Goal: Share content

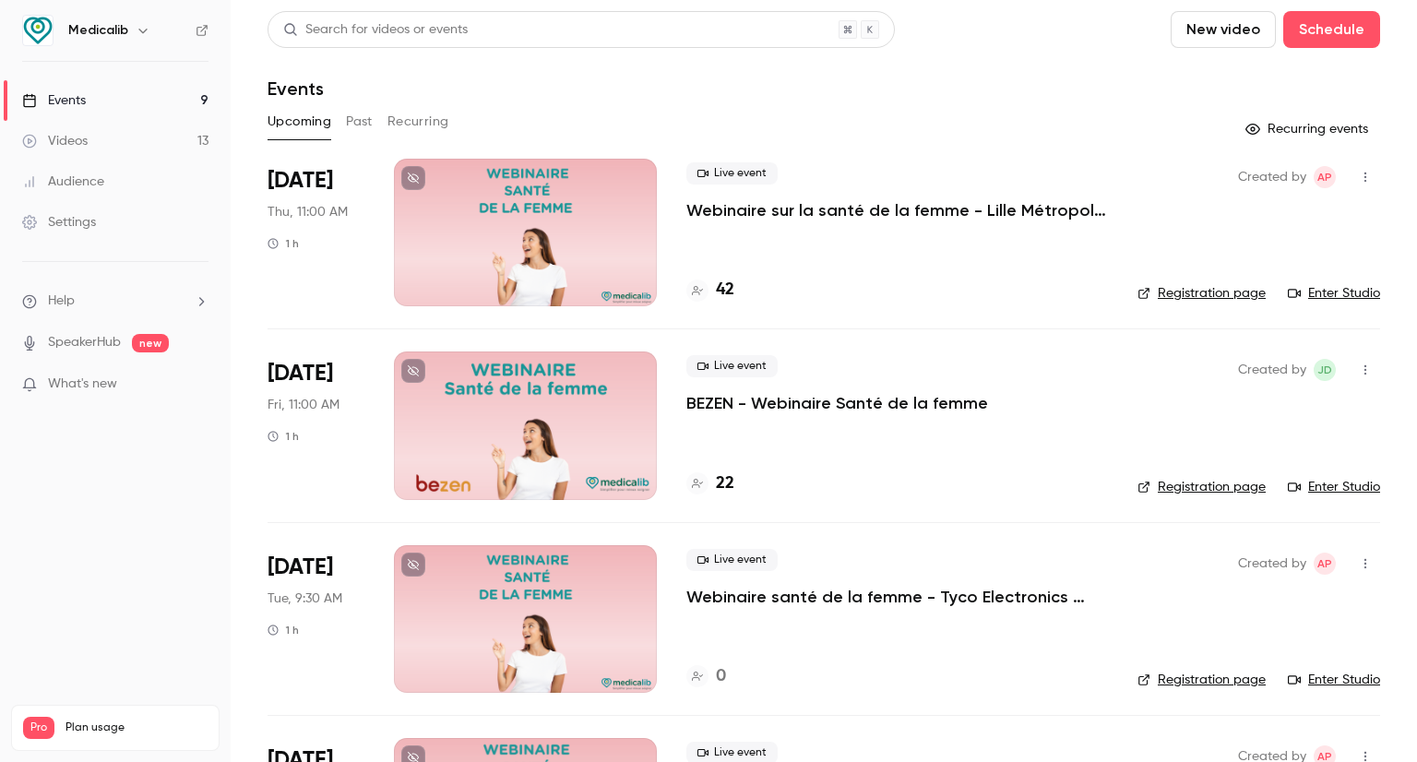
click at [594, 211] on div at bounding box center [525, 233] width 263 height 148
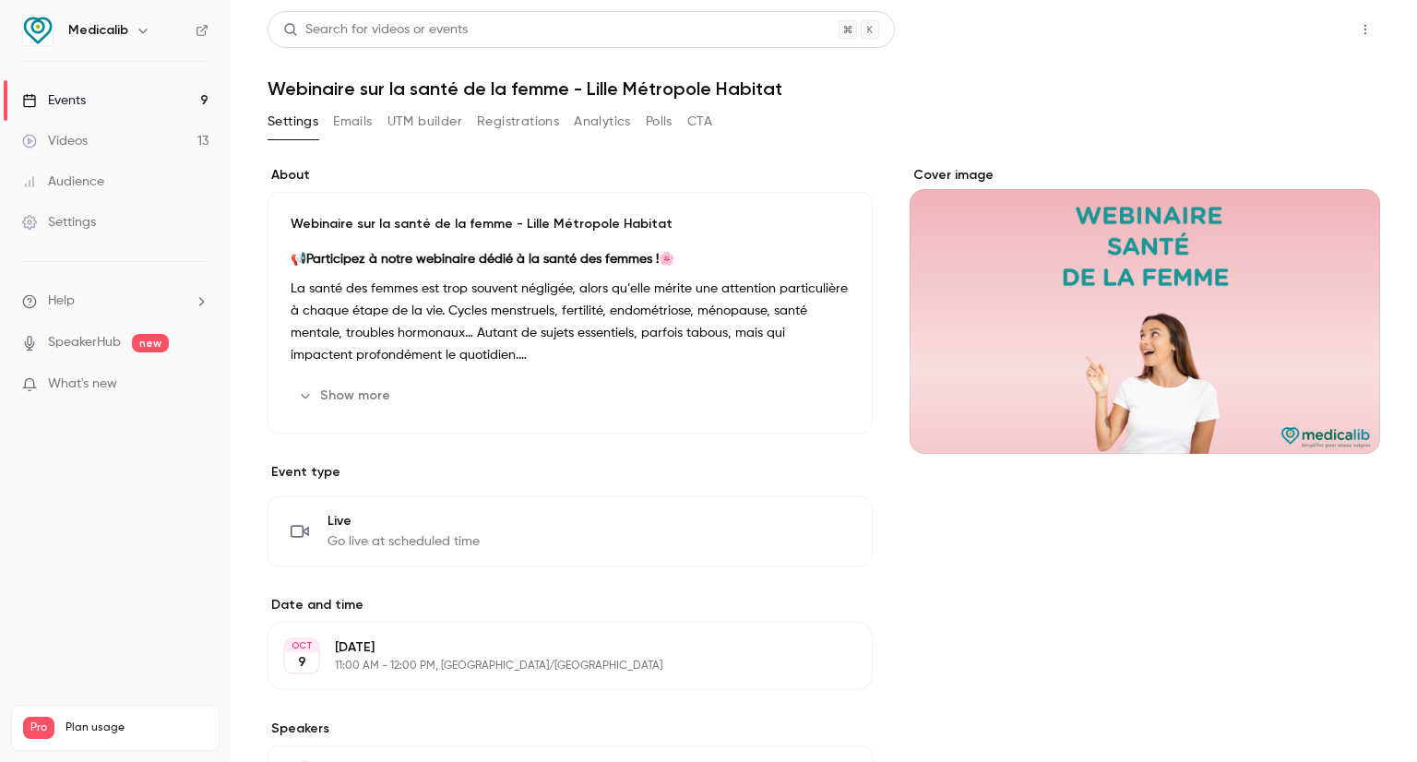
click at [1286, 36] on button "Share" at bounding box center [1299, 29] width 73 height 37
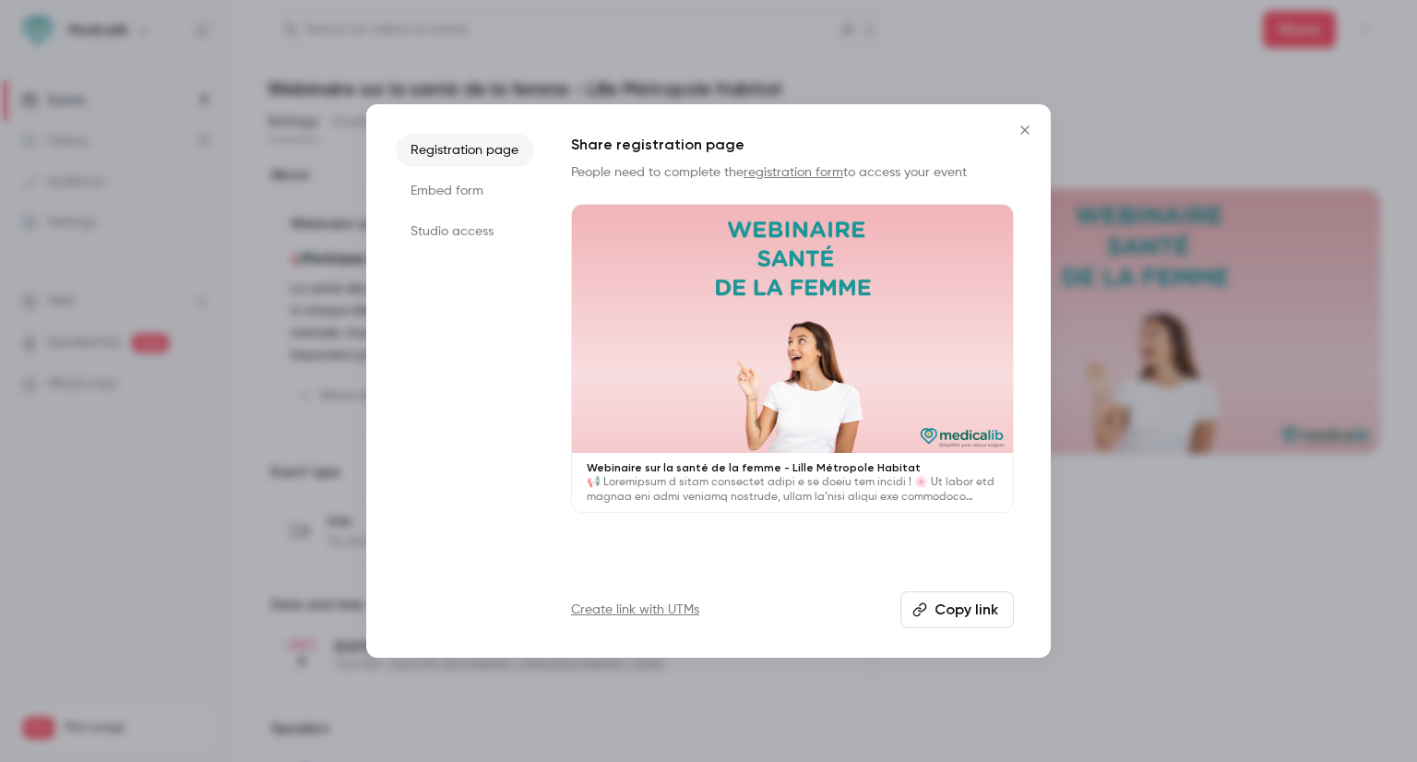
click at [458, 233] on li "Studio access" at bounding box center [465, 231] width 138 height 33
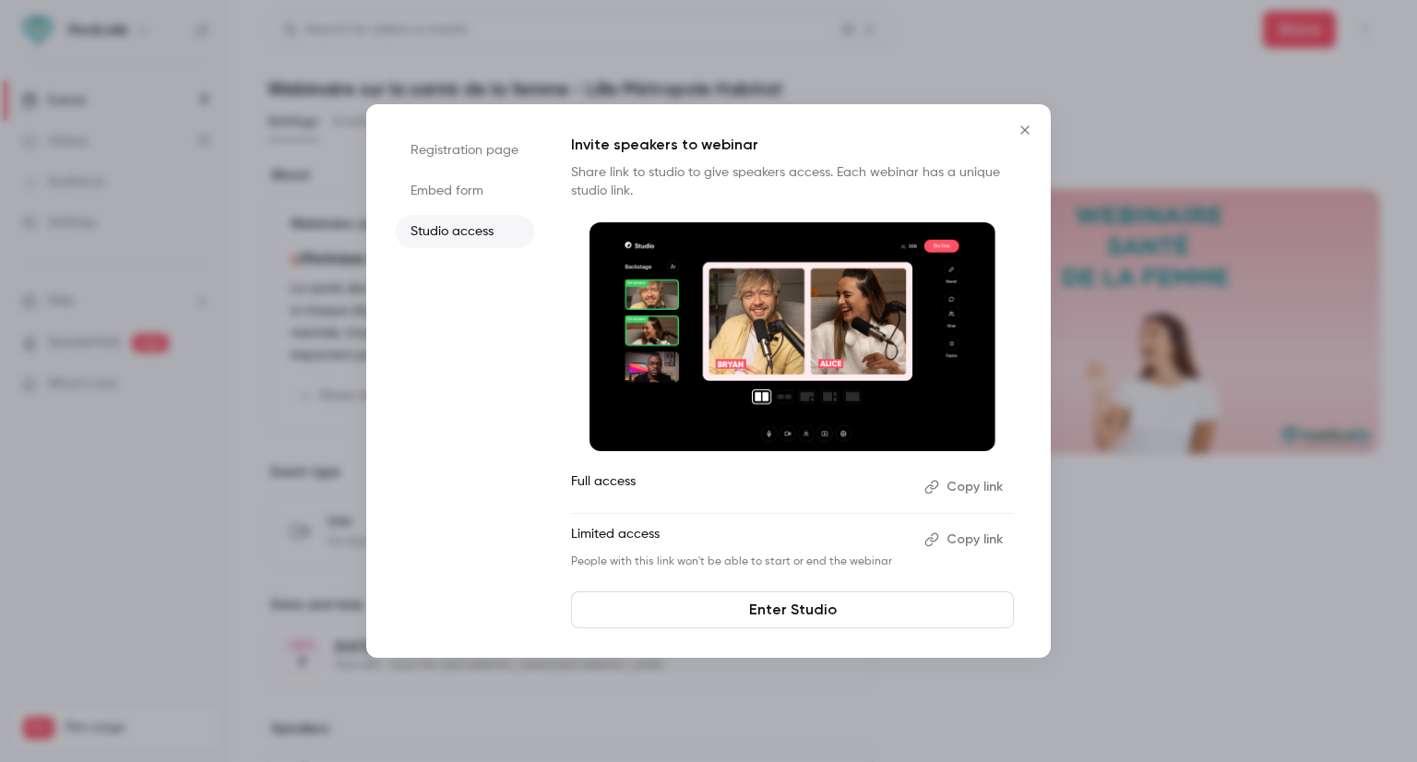
click at [935, 486] on icon "button" at bounding box center [932, 487] width 15 height 15
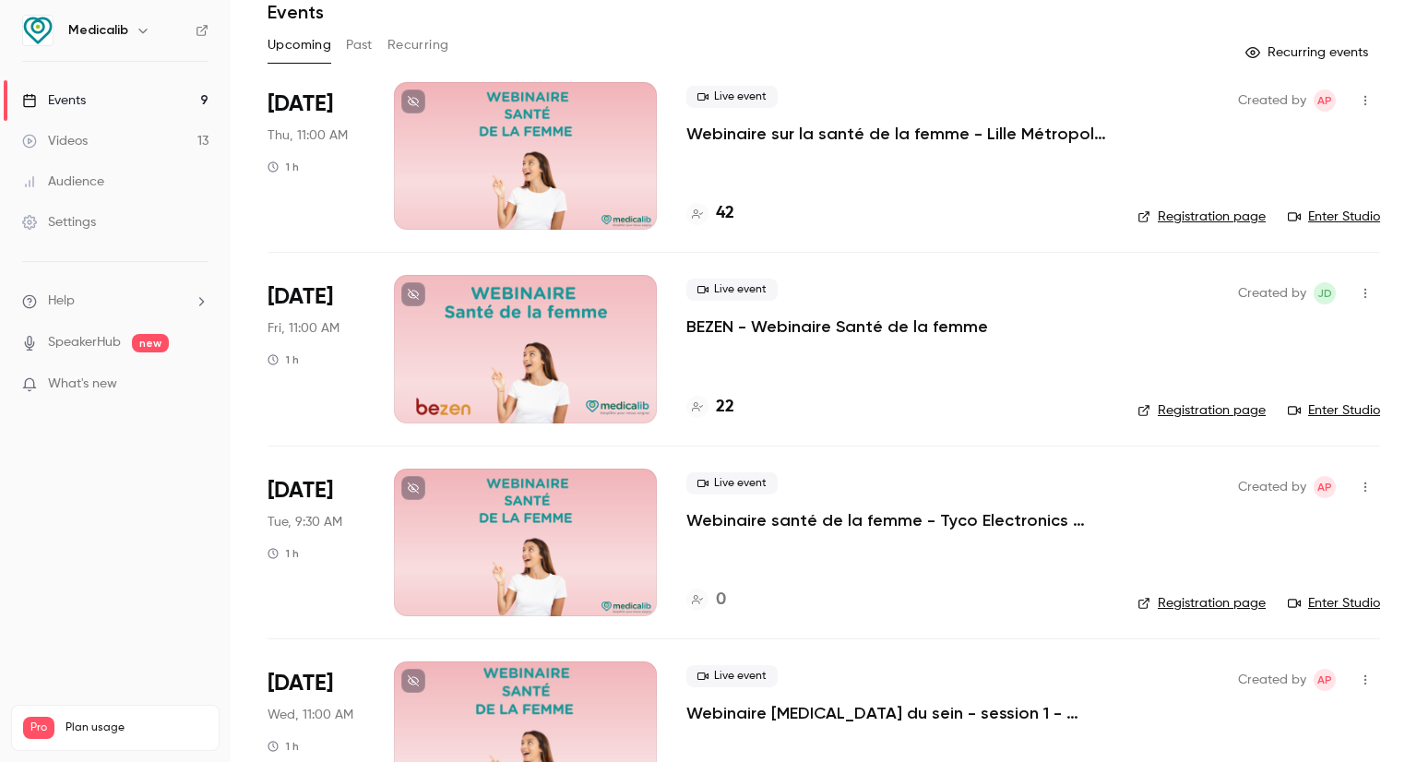
scroll to position [185, 0]
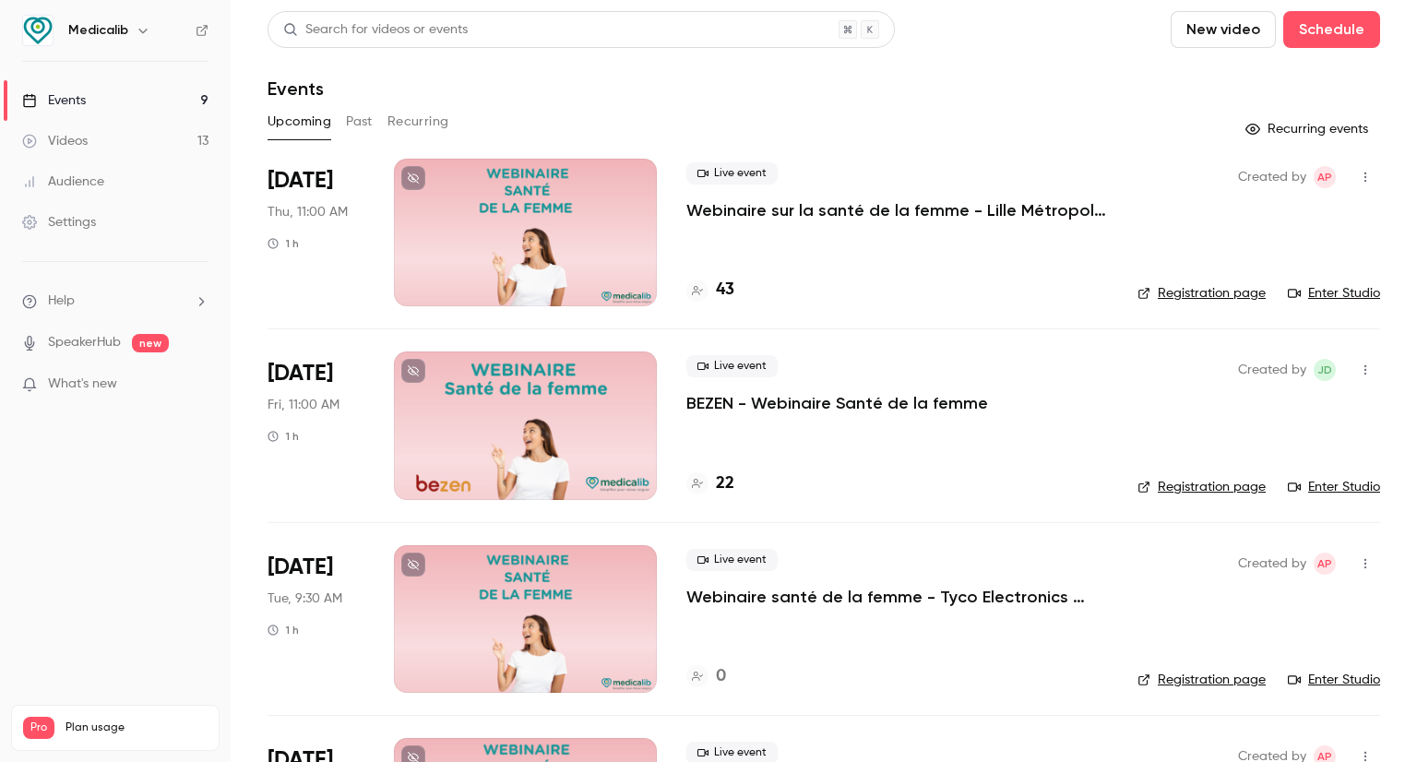
click at [568, 236] on div at bounding box center [525, 233] width 263 height 148
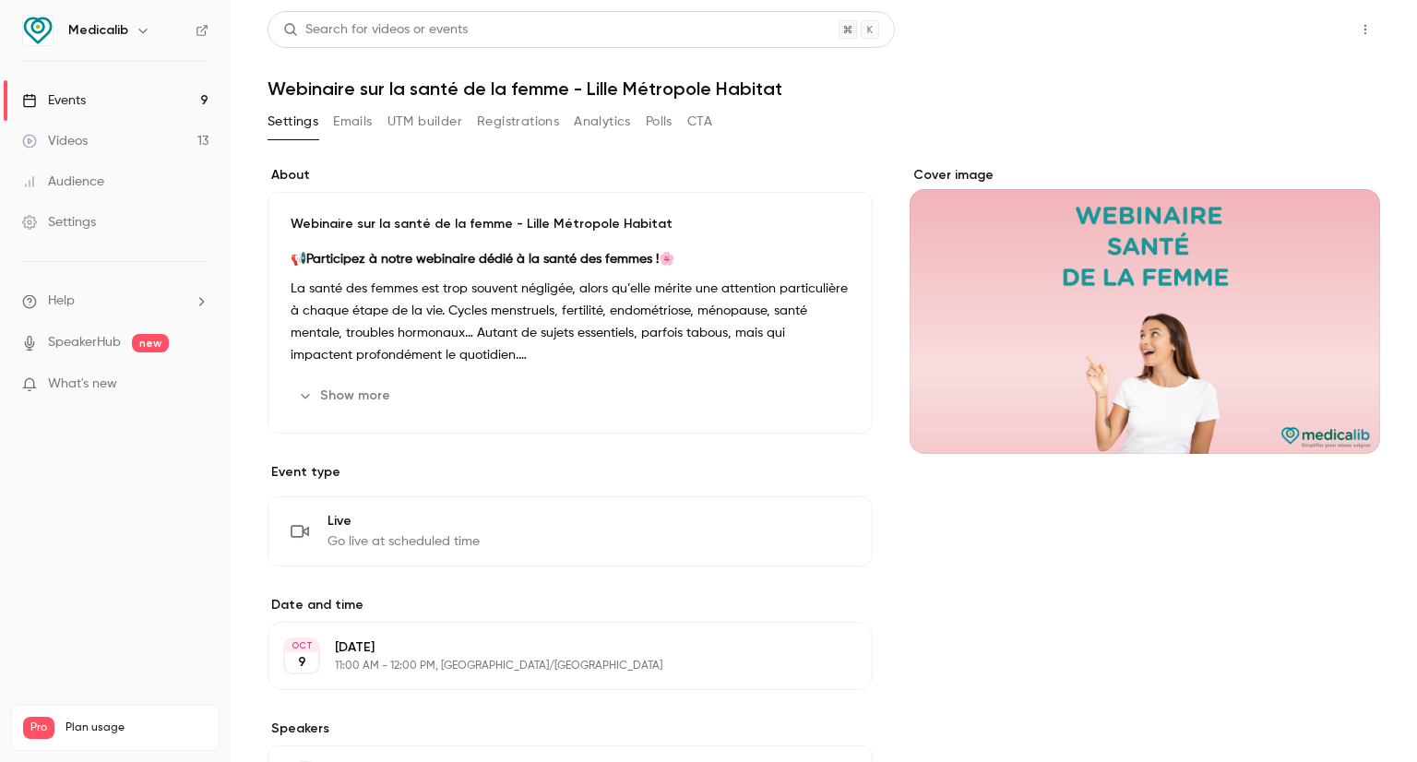
click at [1301, 34] on button "Share" at bounding box center [1299, 29] width 73 height 37
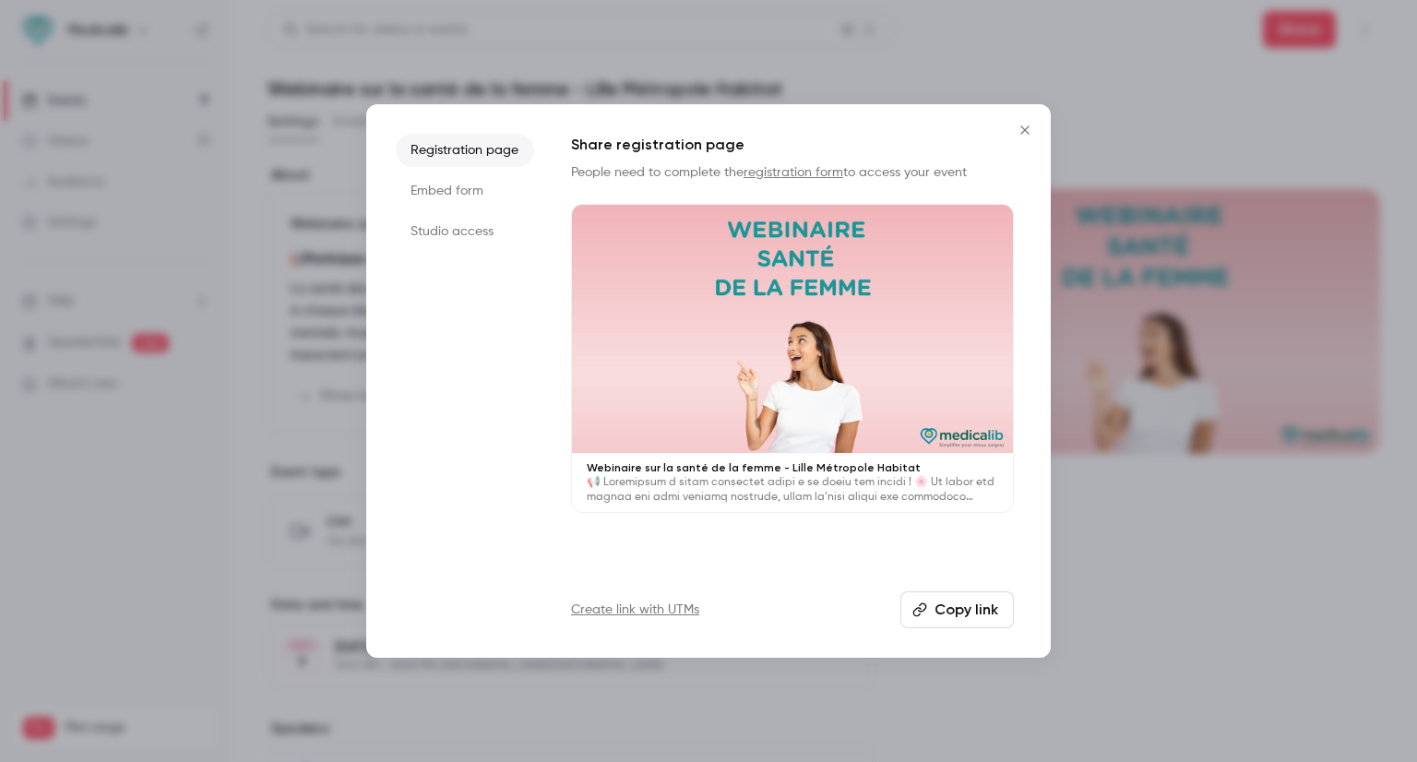
click at [446, 234] on li "Studio access" at bounding box center [465, 231] width 138 height 33
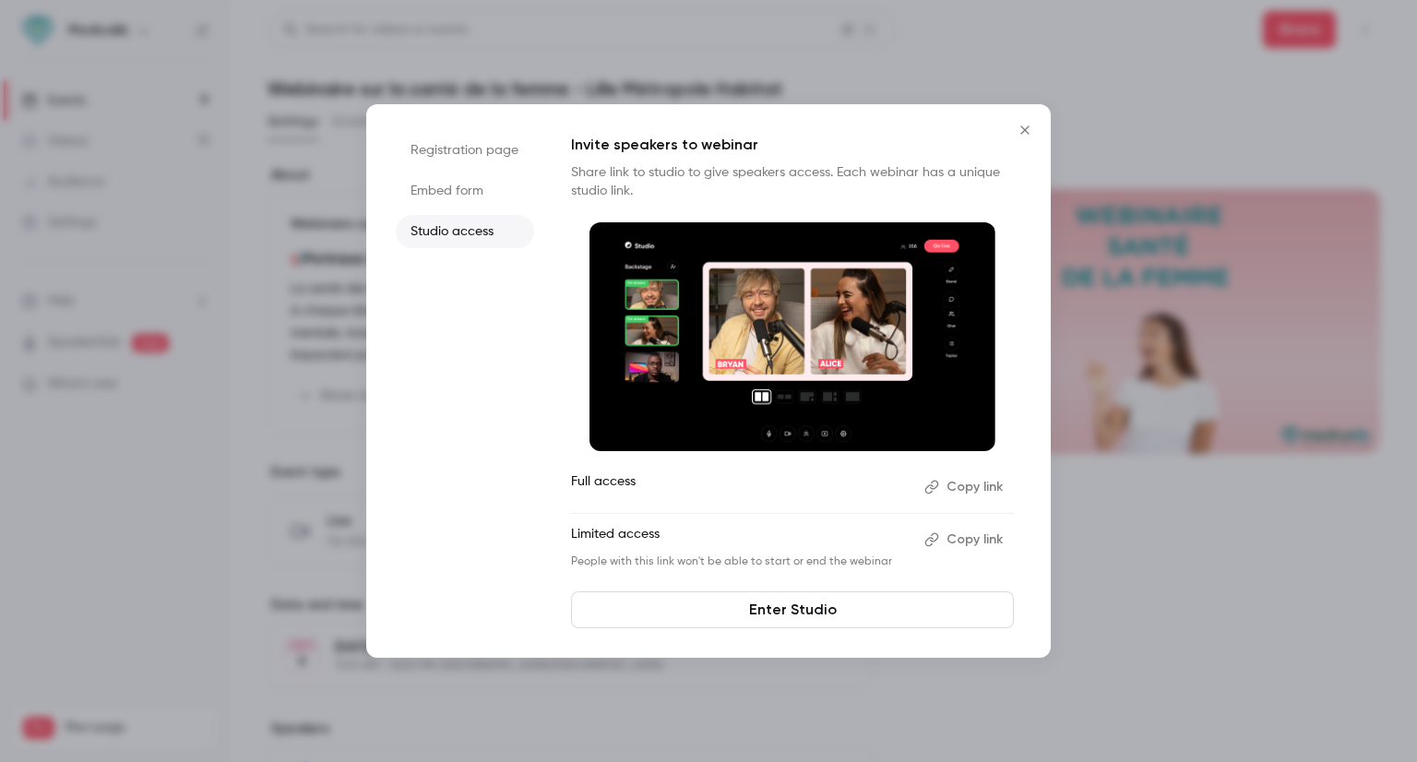
click at [838, 606] on link "Enter Studio" at bounding box center [792, 610] width 443 height 37
drag, startPoint x: 1118, startPoint y: 444, endPoint x: 1113, endPoint y: 459, distance: 15.5
click at [1118, 444] on div at bounding box center [708, 381] width 1417 height 762
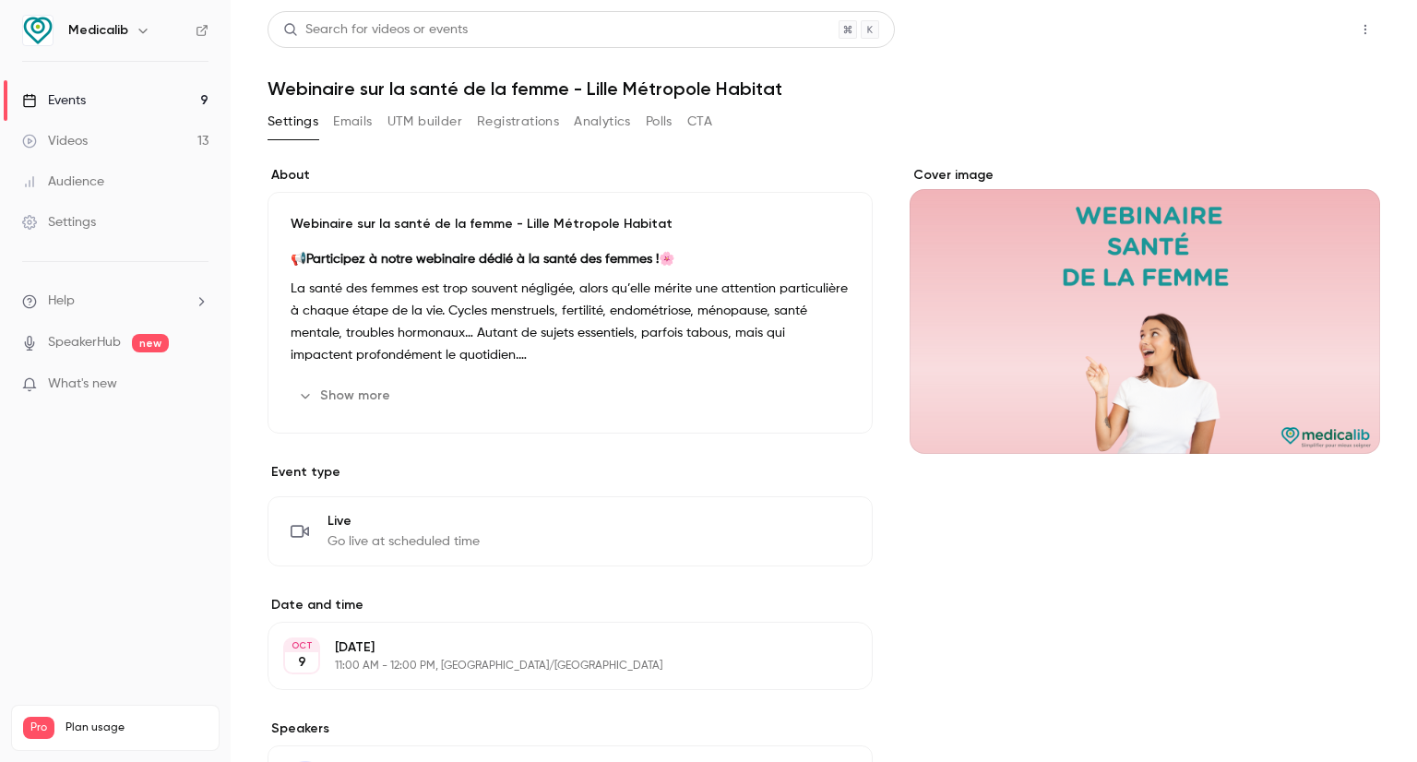
click at [1266, 20] on button "Share" at bounding box center [1299, 29] width 73 height 37
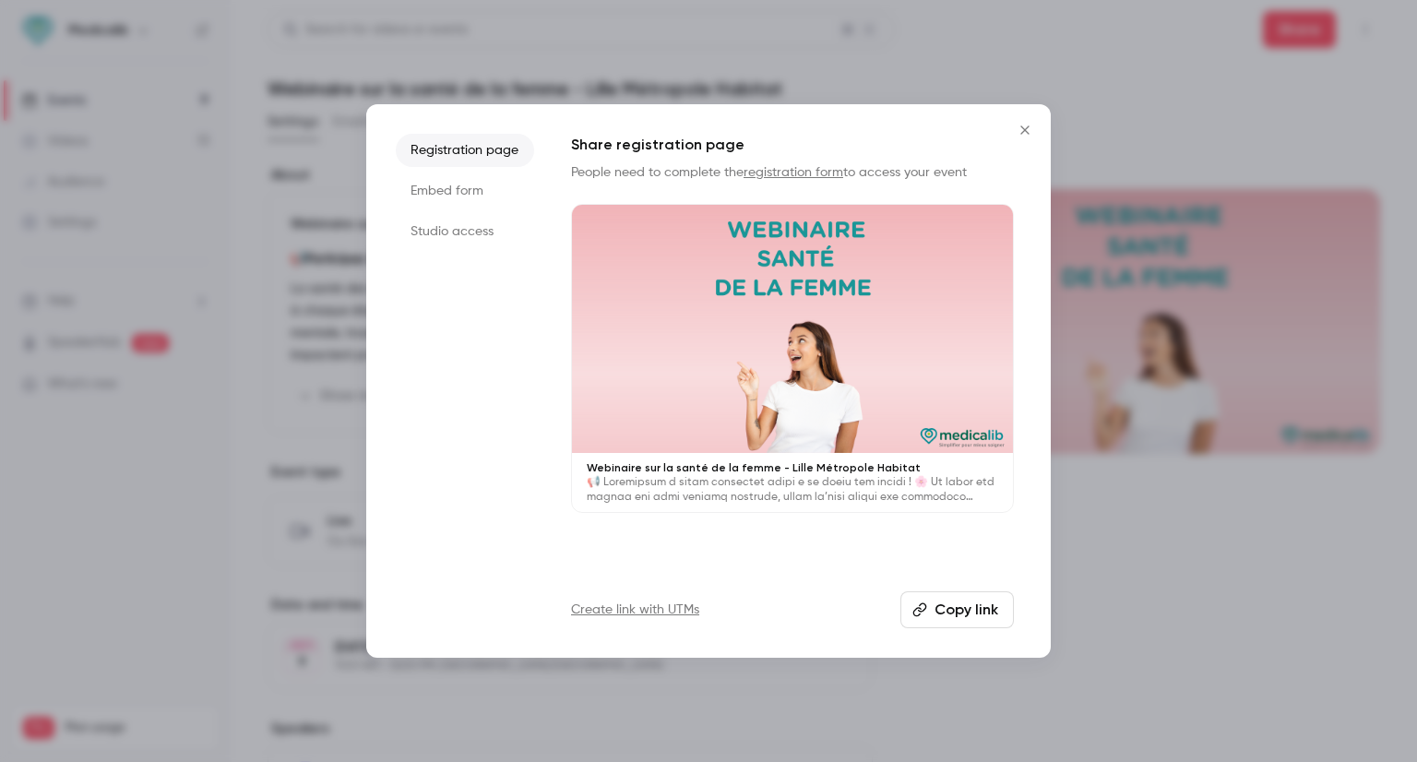
click at [439, 248] on ul "Registration page Embed form Studio access" at bounding box center [465, 381] width 138 height 495
click at [443, 226] on li "Studio access" at bounding box center [465, 231] width 138 height 33
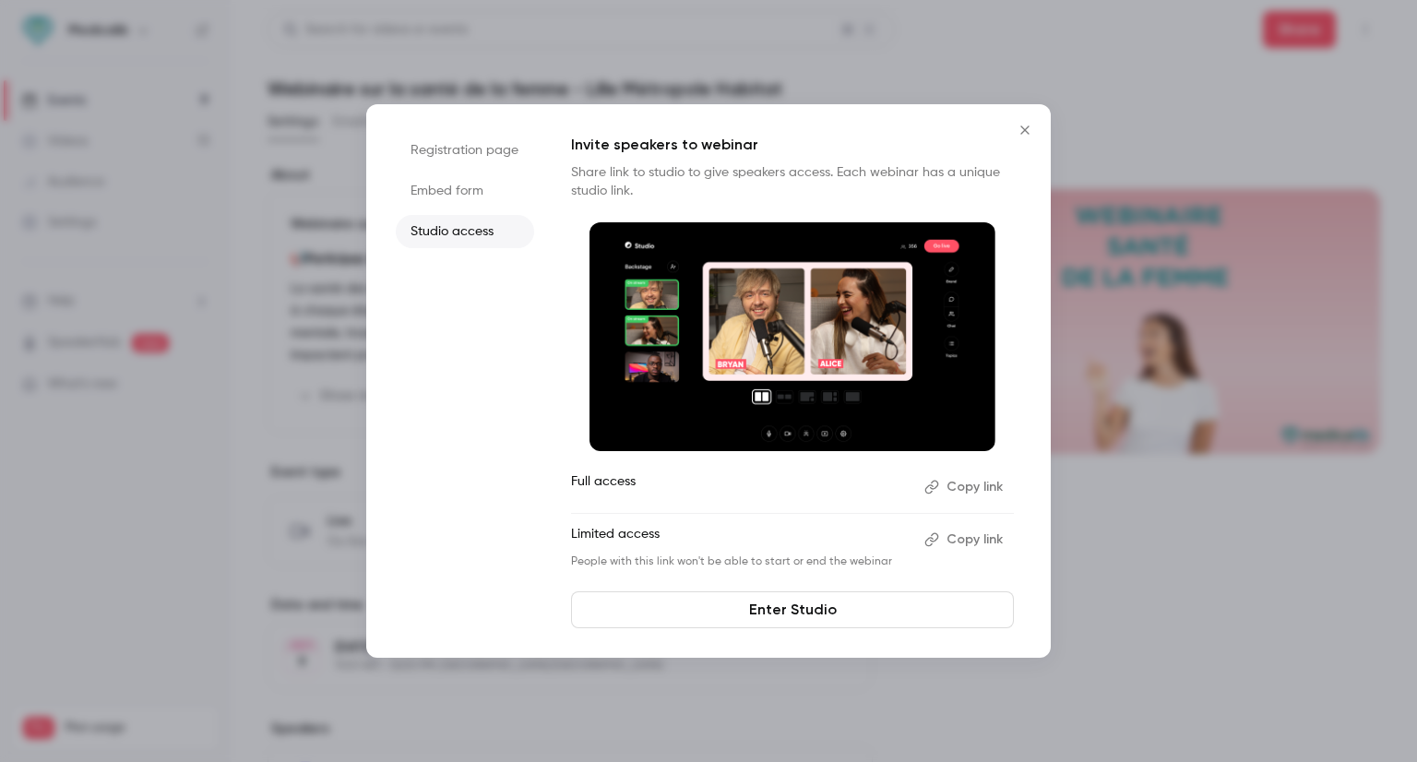
click at [729, 597] on link "Enter Studio" at bounding box center [792, 610] width 443 height 37
click at [1032, 134] on icon "Close" at bounding box center [1025, 130] width 22 height 15
